Goal: Register for event/course

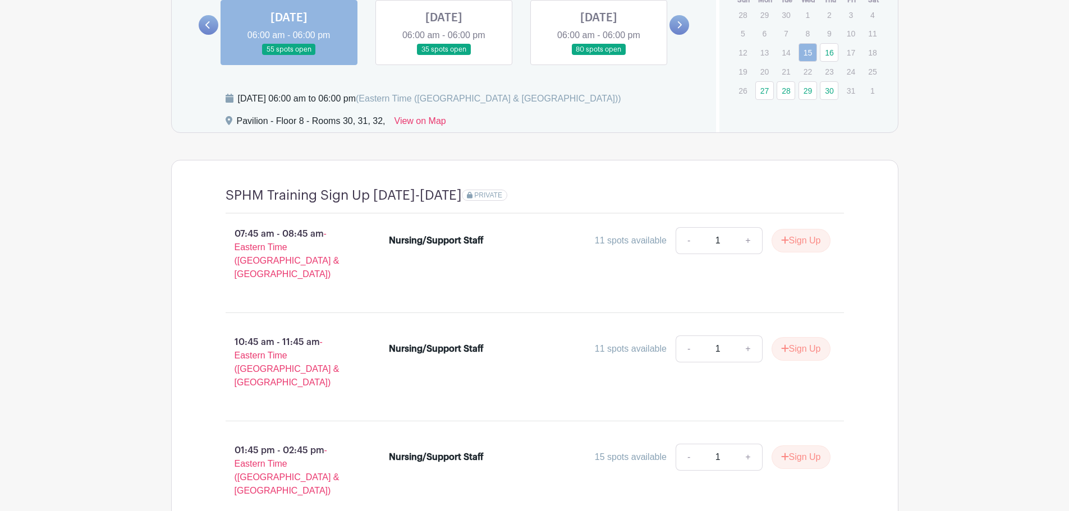
scroll to position [954, 0]
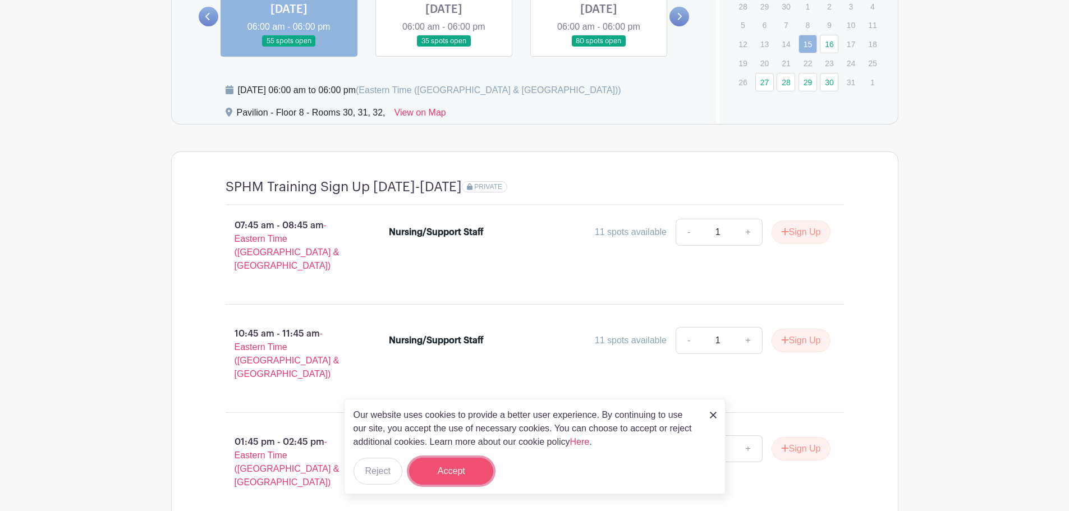
click at [471, 465] on button "Accept" at bounding box center [451, 471] width 84 height 27
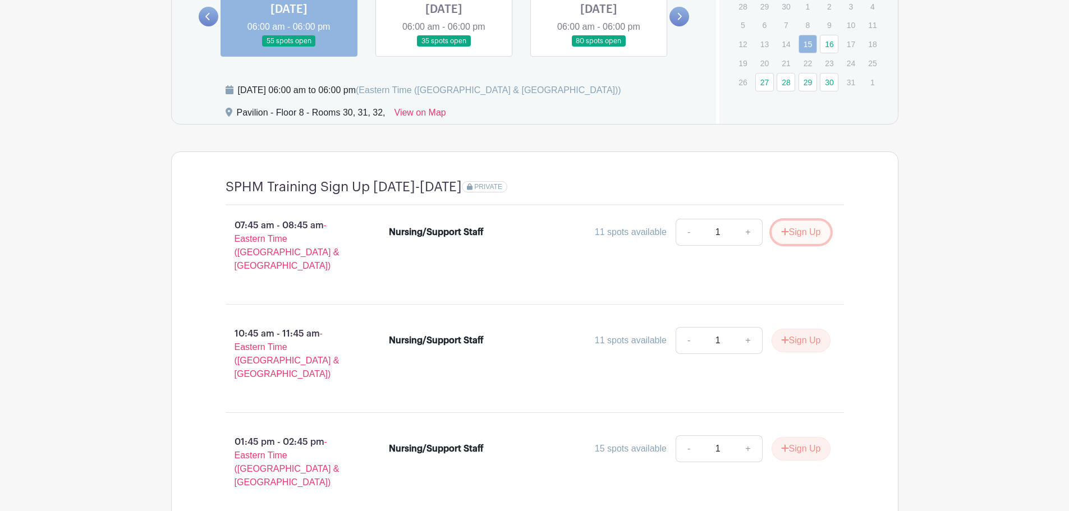
click at [809, 230] on button "Sign Up" at bounding box center [800, 232] width 59 height 24
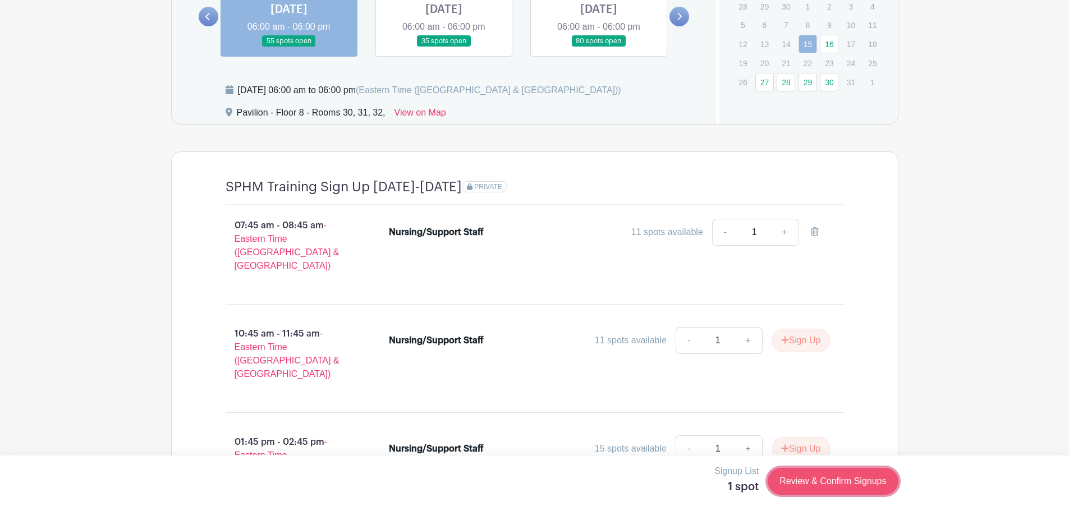
click at [828, 478] on link "Review & Confirm Signups" at bounding box center [832, 481] width 130 height 27
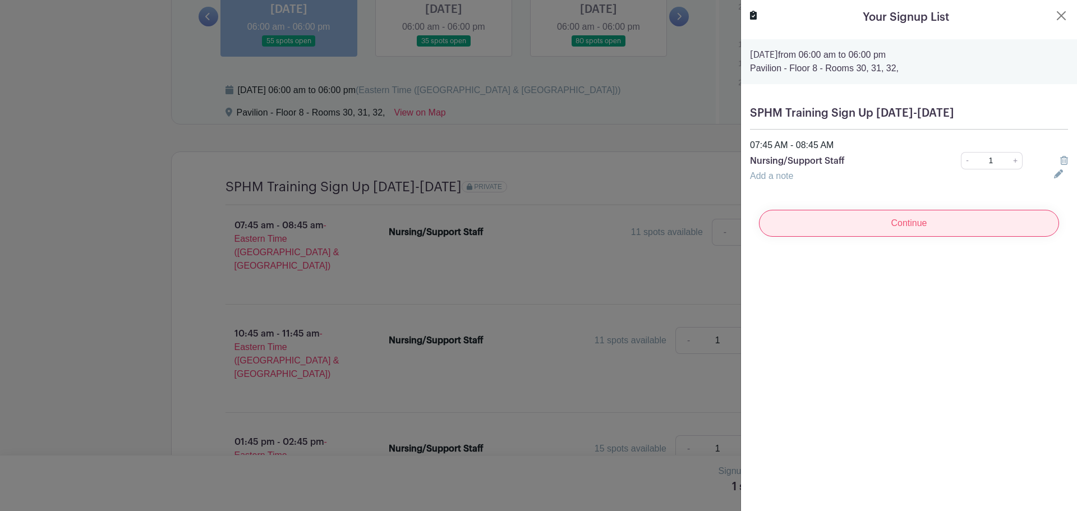
click at [903, 227] on input "Continue" at bounding box center [909, 223] width 300 height 27
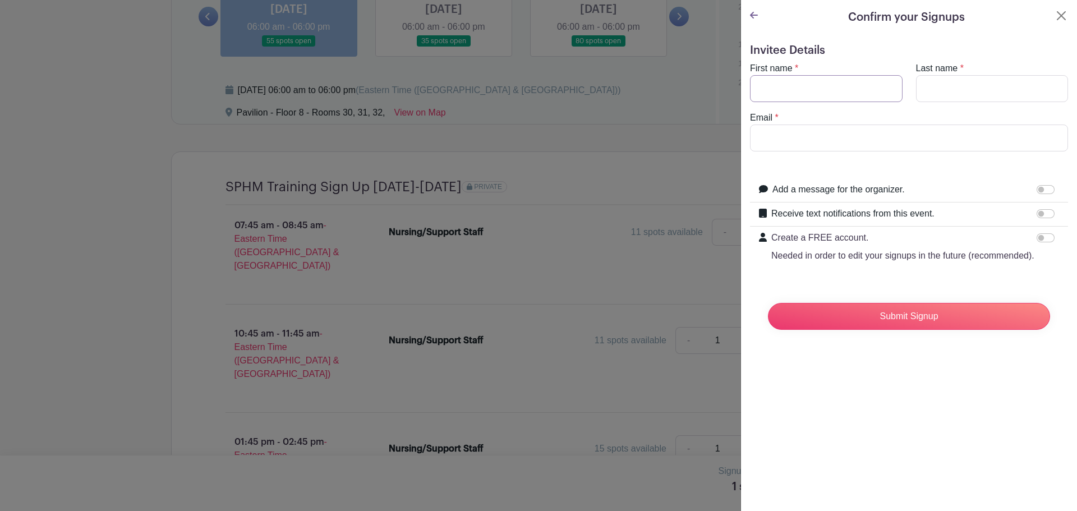
click at [819, 91] on input "First name" at bounding box center [826, 88] width 153 height 27
type input "[PERSON_NAME]"
type input "Ford"
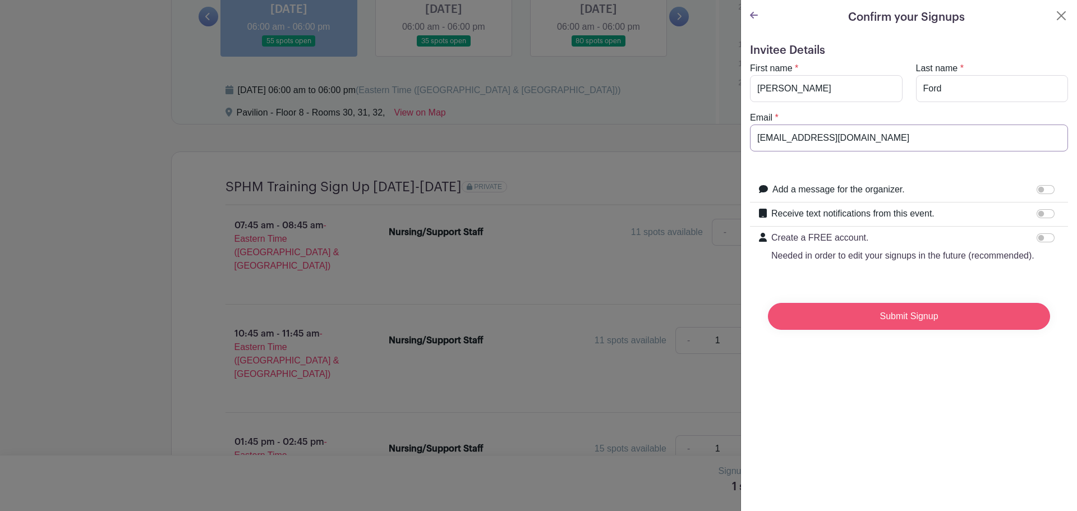
type input "[EMAIL_ADDRESS][DOMAIN_NAME]"
click at [905, 330] on input "Submit Signup" at bounding box center [909, 316] width 282 height 27
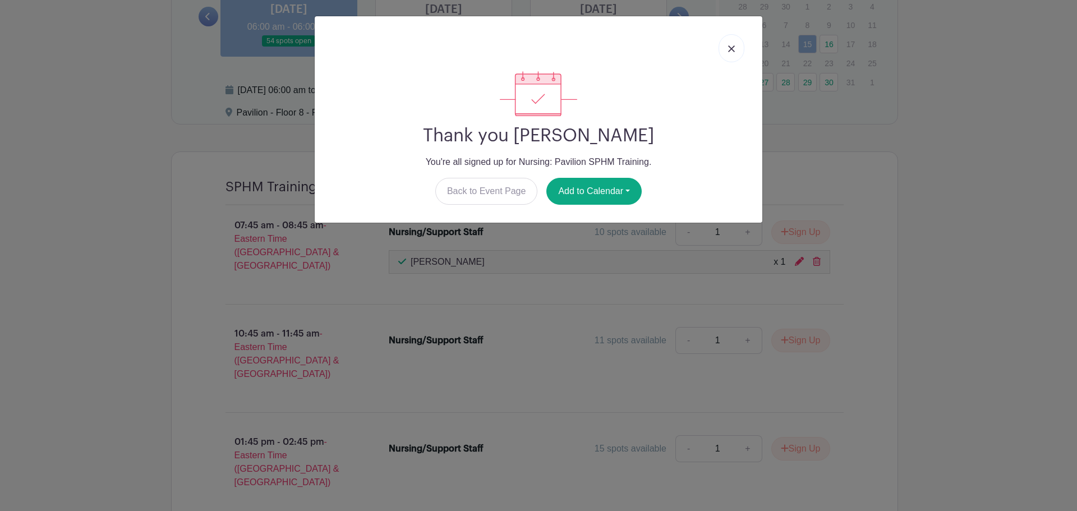
click at [729, 49] on img at bounding box center [731, 48] width 7 height 7
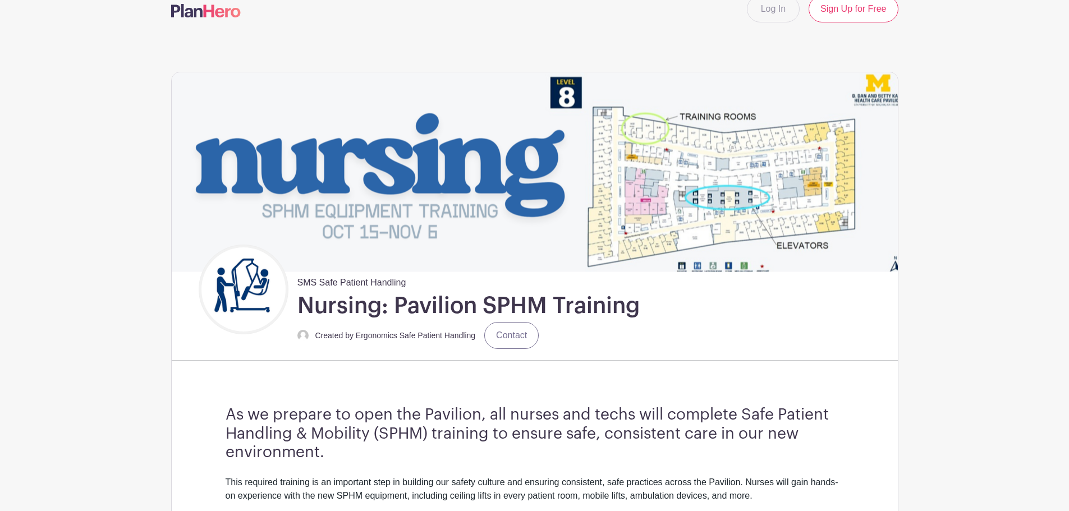
scroll to position [0, 0]
